Goal: Register for event/course

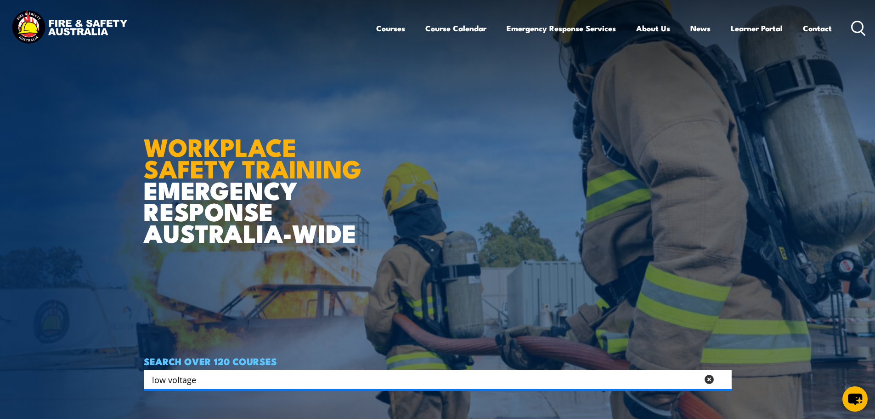
type input "low voltage"
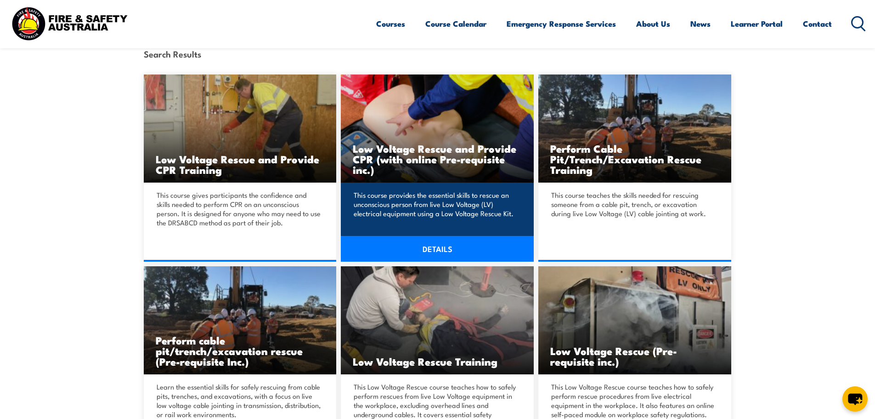
scroll to position [230, 0]
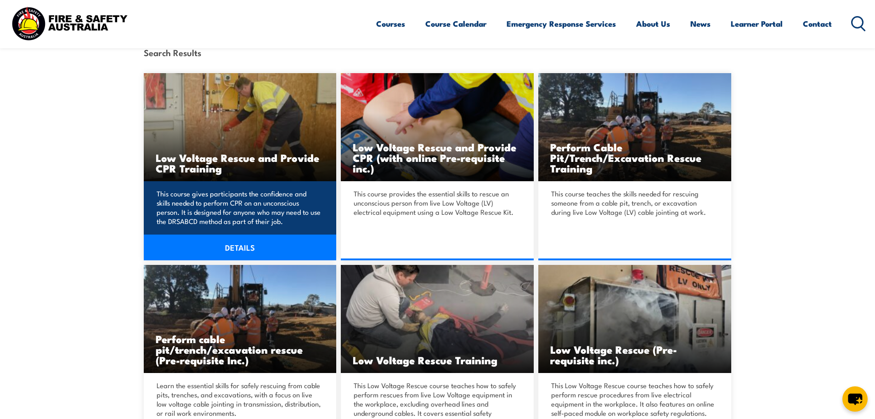
click at [236, 246] on link "DETAILS" at bounding box center [240, 247] width 193 height 26
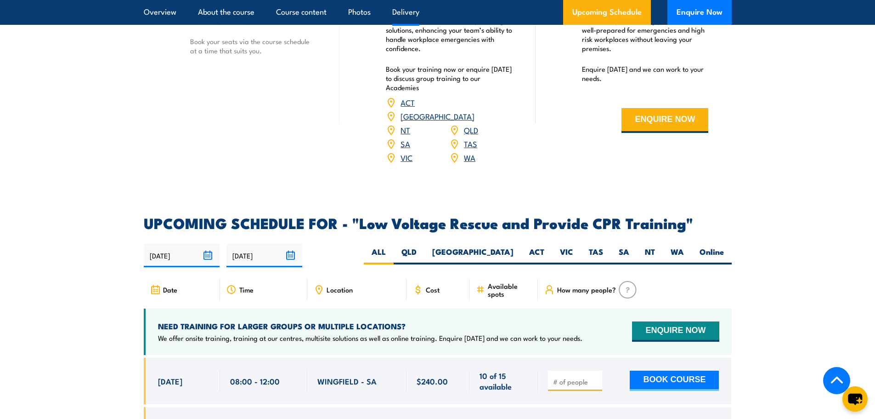
scroll to position [1424, 0]
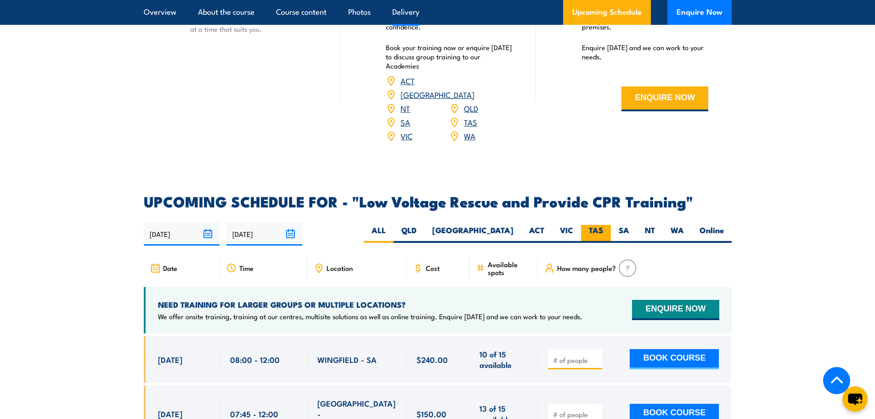
click at [594, 225] on label "TAS" at bounding box center [596, 234] width 30 height 18
click at [603, 225] on input "TAS" at bounding box center [606, 228] width 6 height 6
radio input "true"
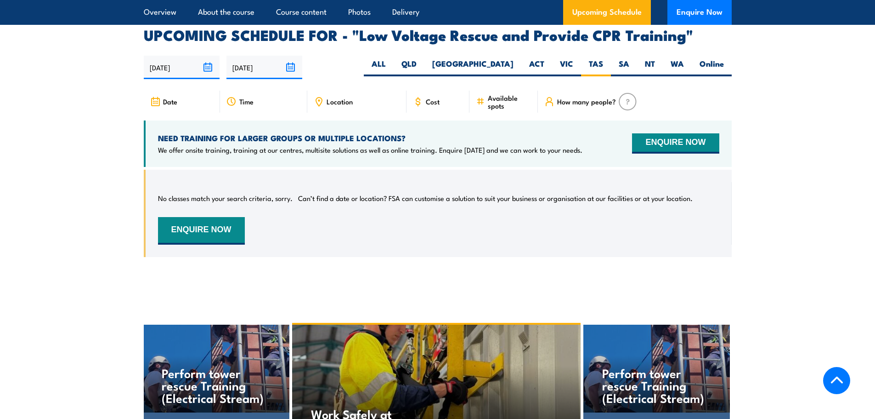
scroll to position [1592, 0]
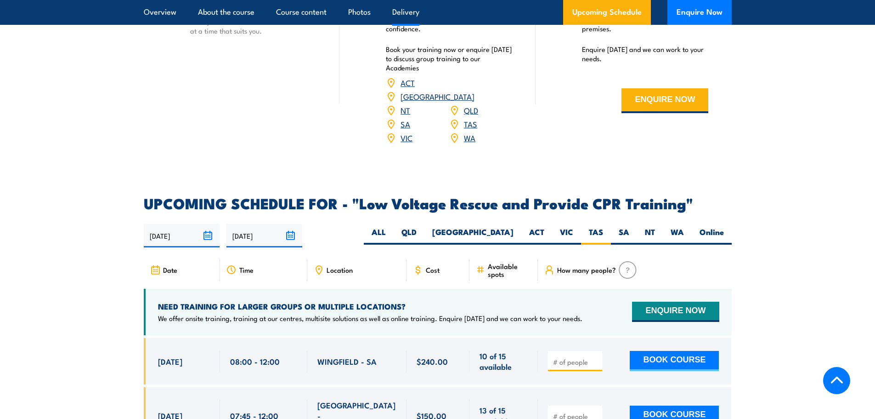
scroll to position [1424, 0]
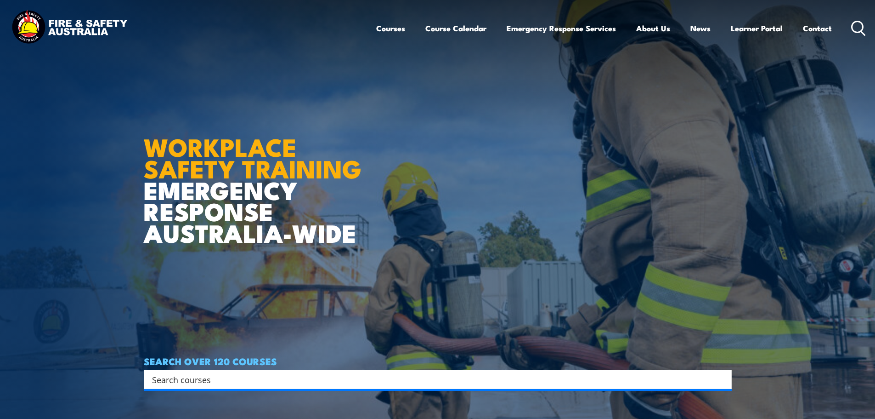
click at [226, 382] on input "Search input" at bounding box center [432, 379] width 560 height 14
type input "low volta"
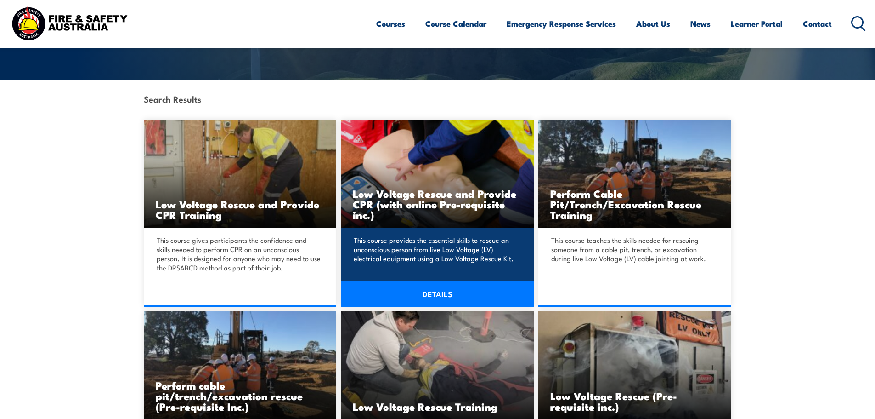
scroll to position [184, 0]
click at [415, 288] on link "DETAILS" at bounding box center [437, 293] width 193 height 26
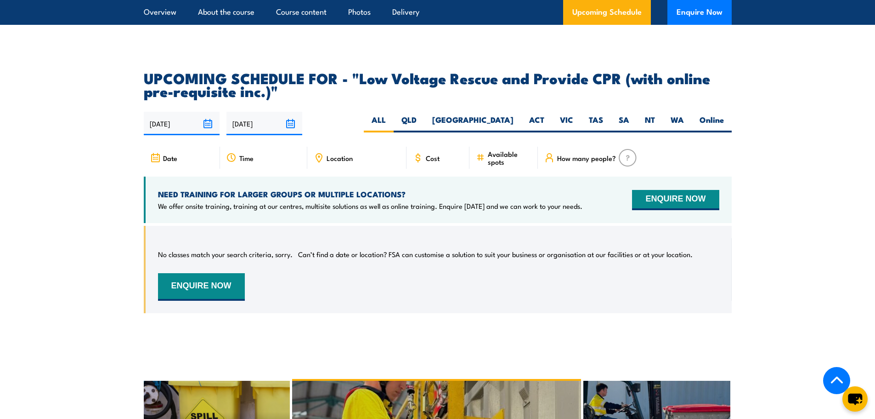
scroll to position [1286, 0]
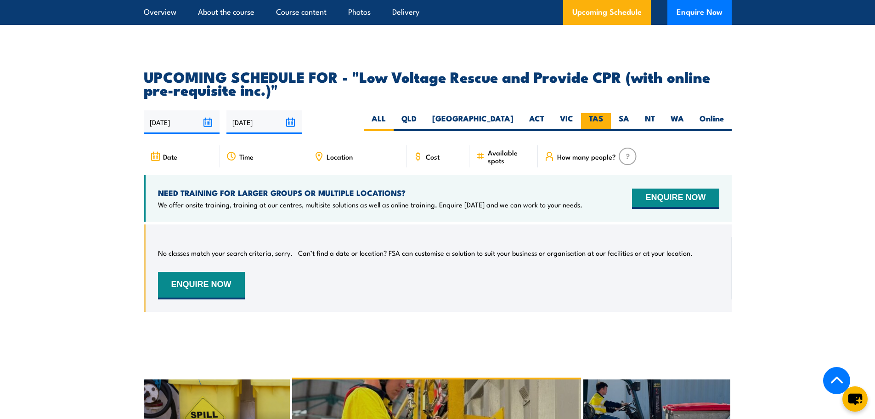
click at [606, 113] on label "TAS" at bounding box center [596, 122] width 30 height 18
click at [606, 113] on input "TAS" at bounding box center [606, 116] width 6 height 6
radio input "true"
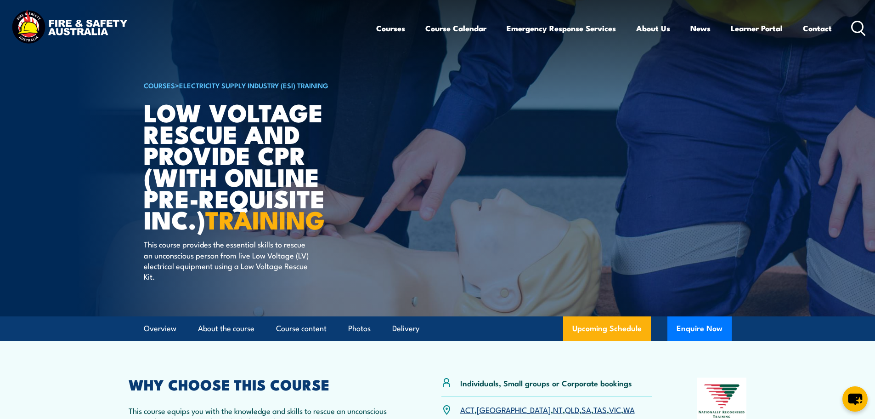
drag, startPoint x: 90, startPoint y: 30, endPoint x: 102, endPoint y: 38, distance: 14.7
click at [90, 30] on img at bounding box center [69, 28] width 120 height 40
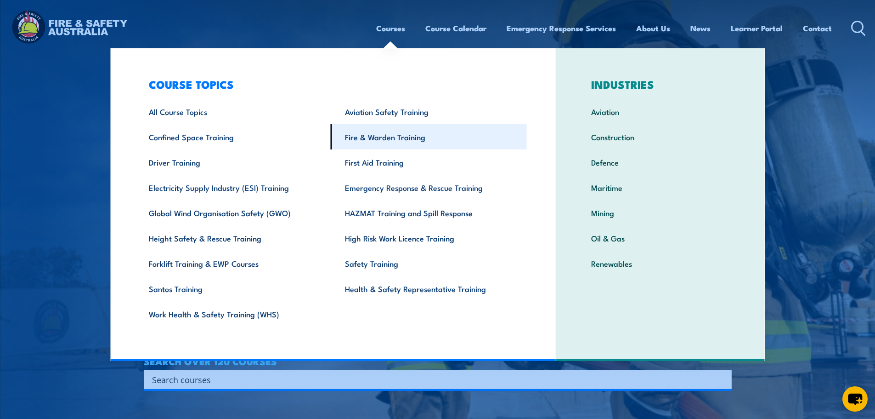
click at [384, 134] on link "Fire & Warden Training" at bounding box center [429, 136] width 196 height 25
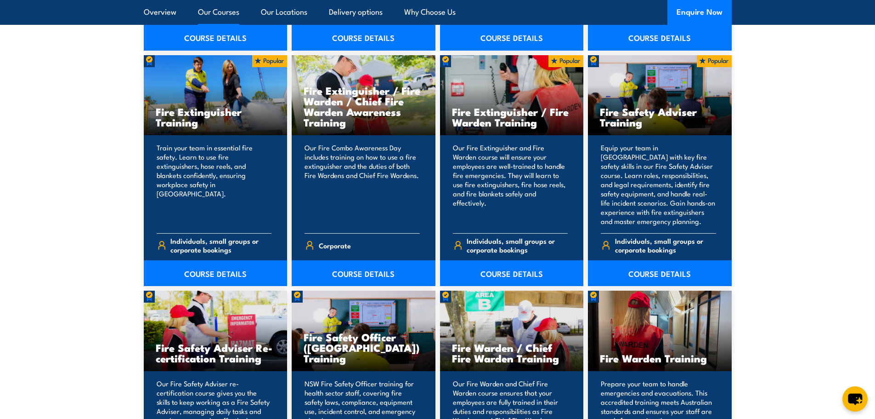
scroll to position [965, 0]
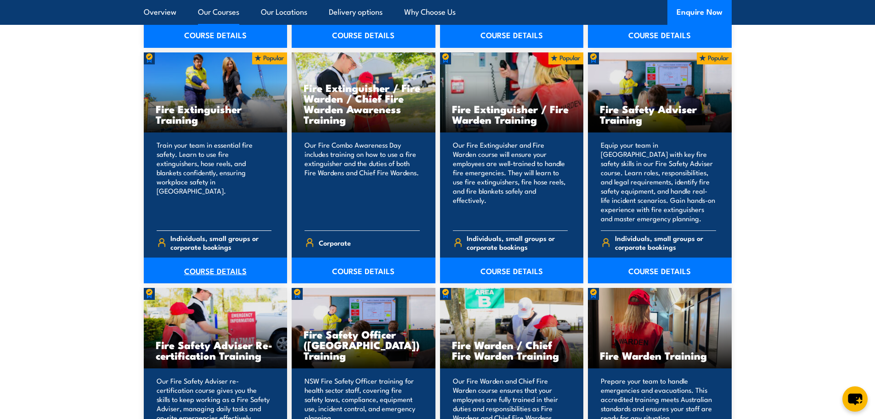
click at [207, 269] on link "COURSE DETAILS" at bounding box center [216, 270] width 144 height 26
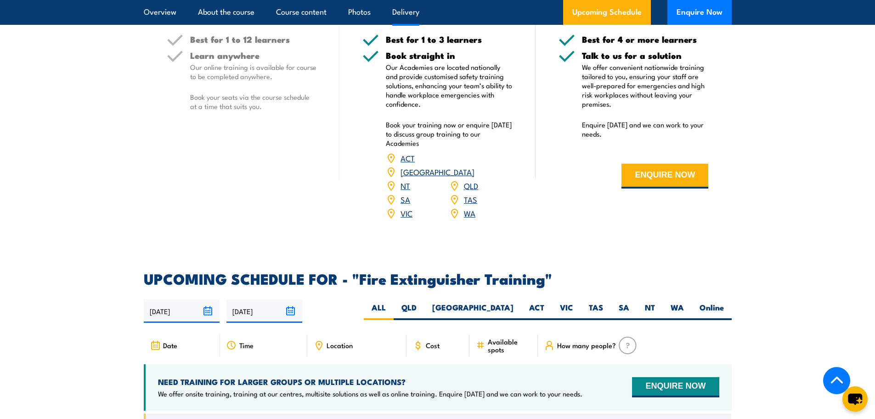
scroll to position [1332, 0]
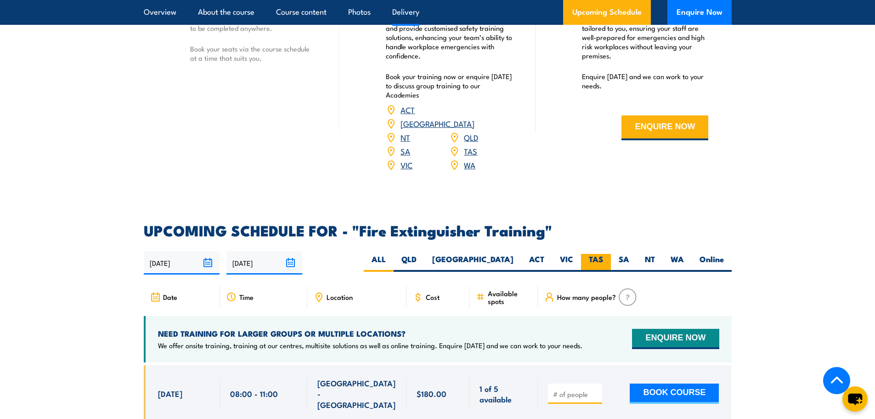
click at [594, 254] on label "TAS" at bounding box center [596, 263] width 30 height 18
click at [603, 254] on input "TAS" at bounding box center [606, 257] width 6 height 6
radio input "true"
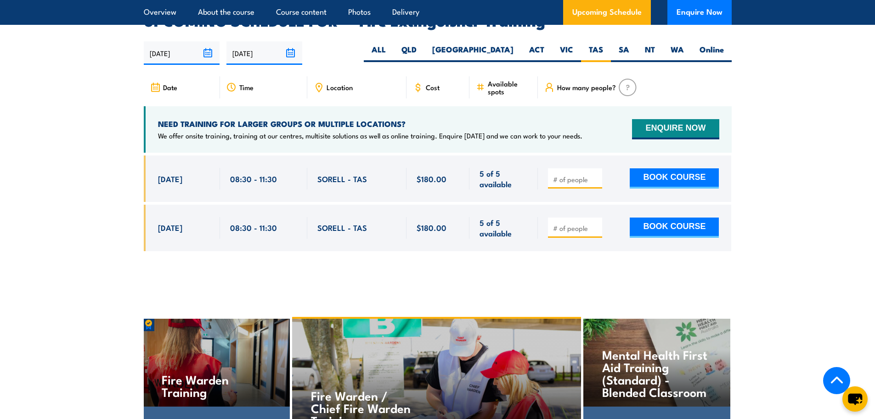
drag, startPoint x: 154, startPoint y: 163, endPoint x: 529, endPoint y: 225, distance: 380.0
click at [529, 225] on div "$180.00" at bounding box center [438, 209] width 588 height 109
copy div "[DATE] 08:30 - 11:30 SORELL - TAS 5 of 5 available $180.00 $180.00 5 of 5 avail…"
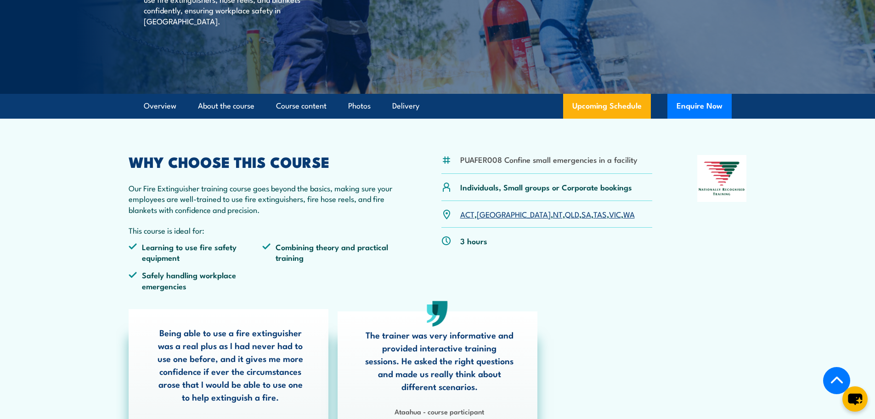
scroll to position [164, 0]
